Goal: Information Seeking & Learning: Learn about a topic

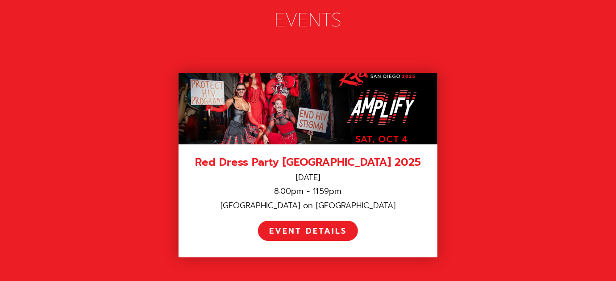
scroll to position [1240, 0]
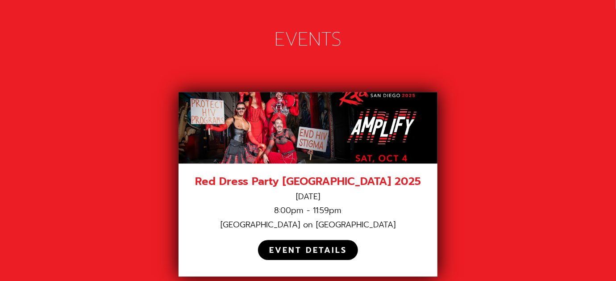
click at [337, 245] on div "EVENT DETAILS" at bounding box center [308, 250] width 78 height 10
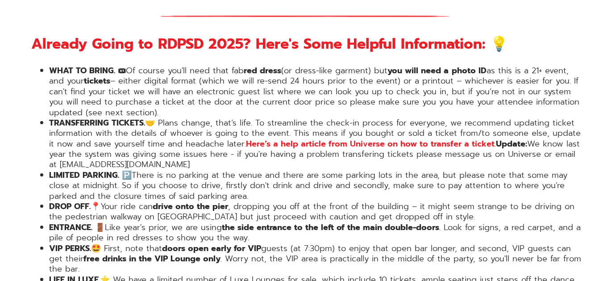
scroll to position [1490, 0]
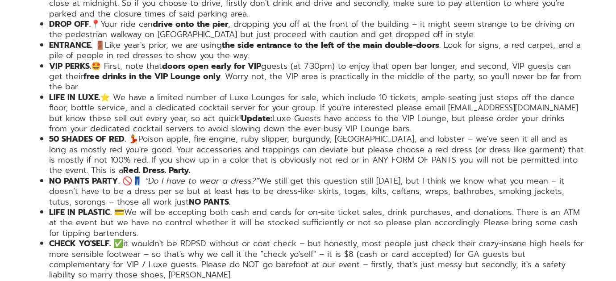
drag, startPoint x: 623, startPoint y: 27, endPoint x: 599, endPoint y: 217, distance: 191.3
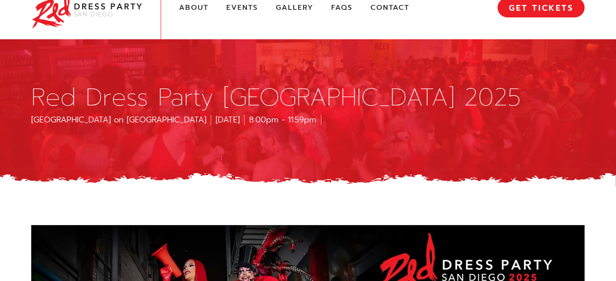
scroll to position [0, 0]
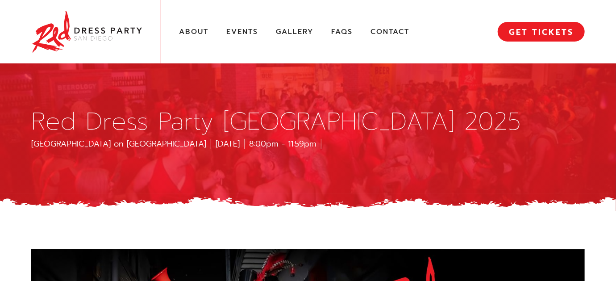
click at [212, 30] on div "About Events Gallery FAQs Contact MENU GET TICKETS" at bounding box center [308, 31] width 554 height 63
click at [283, 33] on link "Gallery" at bounding box center [295, 31] width 38 height 9
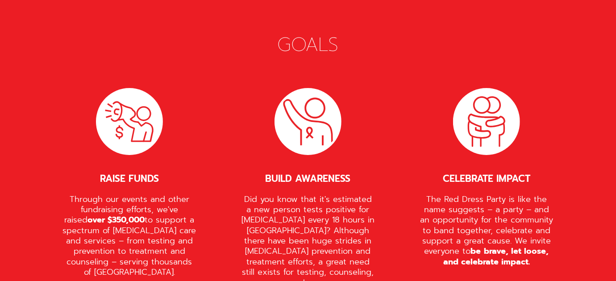
scroll to position [1538, 0]
